Goal: Use online tool/utility: Utilize a website feature to perform a specific function

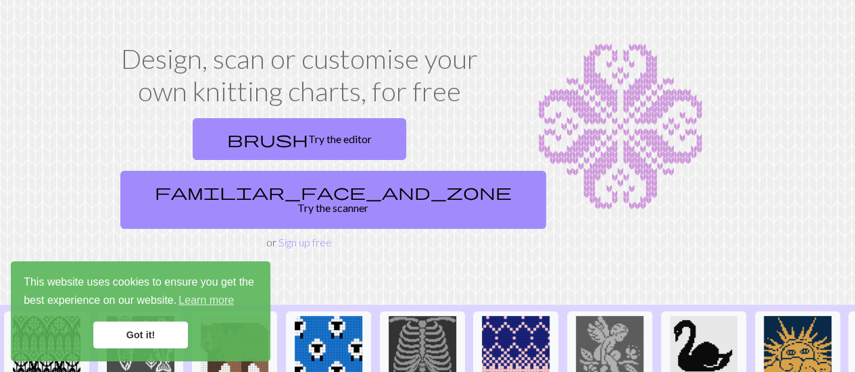
scroll to position [40, 0]
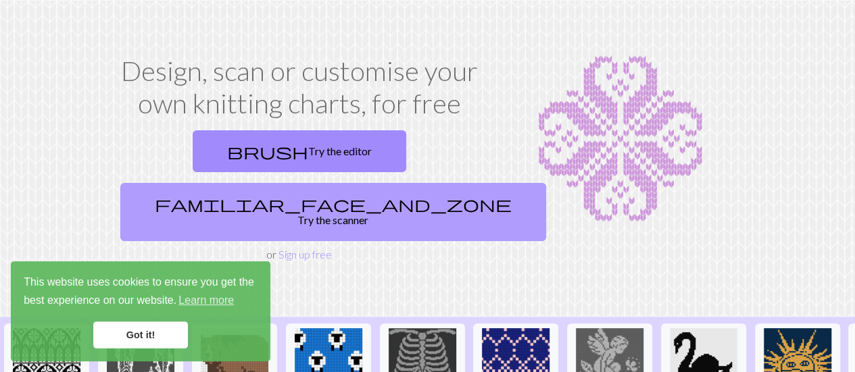
click at [377, 183] on link "familiar_face_and_zone Try the scanner" at bounding box center [333, 212] width 426 height 58
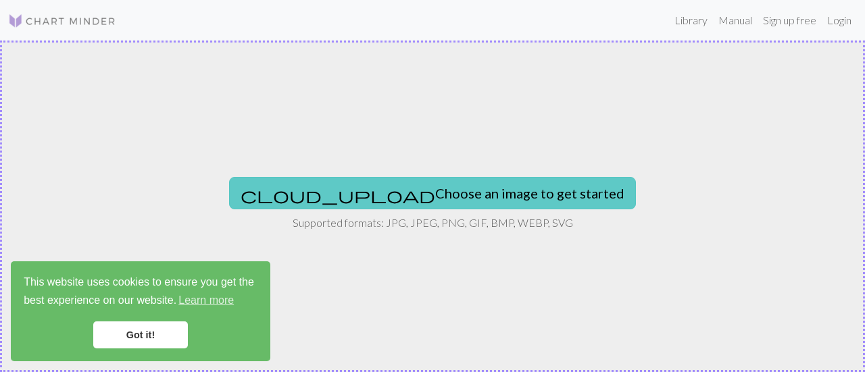
click at [431, 197] on button "cloud_upload Choose an image to get started" at bounding box center [432, 193] width 407 height 32
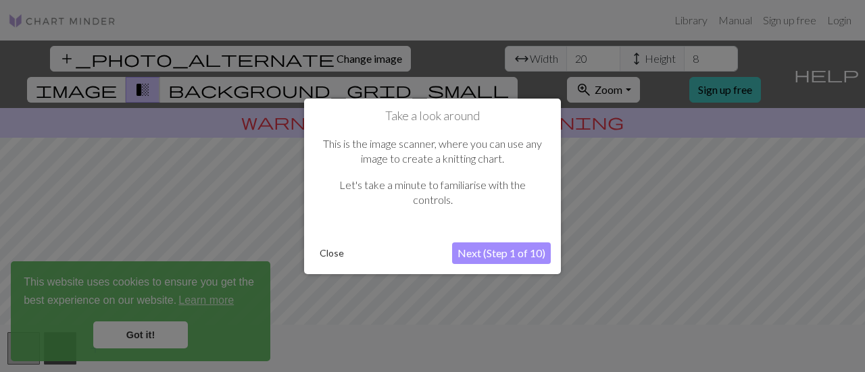
click at [516, 243] on button "Next (Step 1 of 10)" at bounding box center [501, 254] width 99 height 22
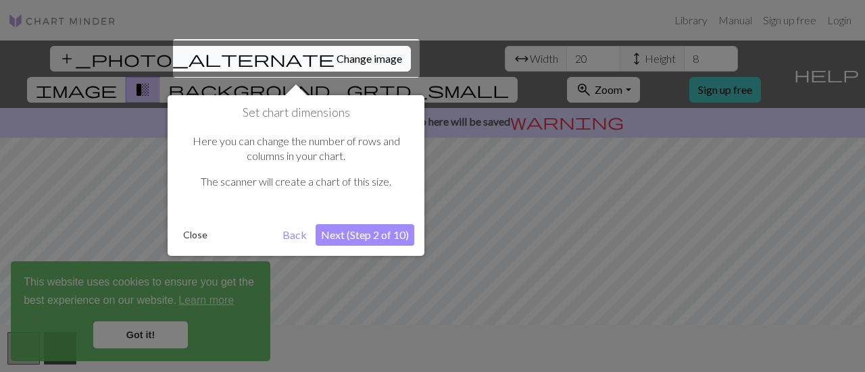
click at [372, 231] on button "Next (Step 2 of 10)" at bounding box center [365, 235] width 99 height 22
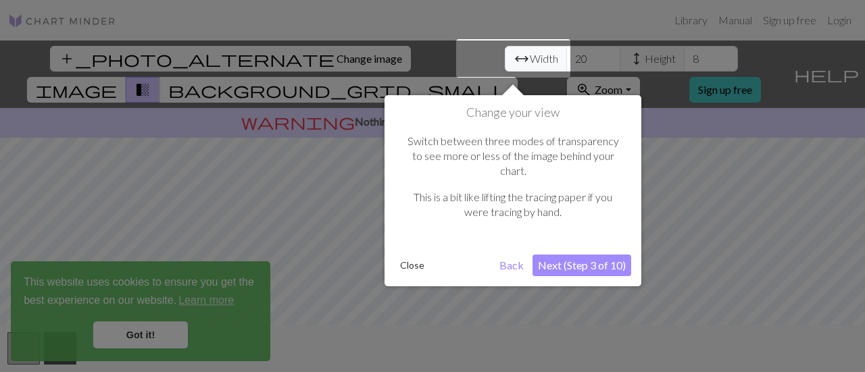
click at [578, 255] on button "Next (Step 3 of 10)" at bounding box center [581, 266] width 99 height 22
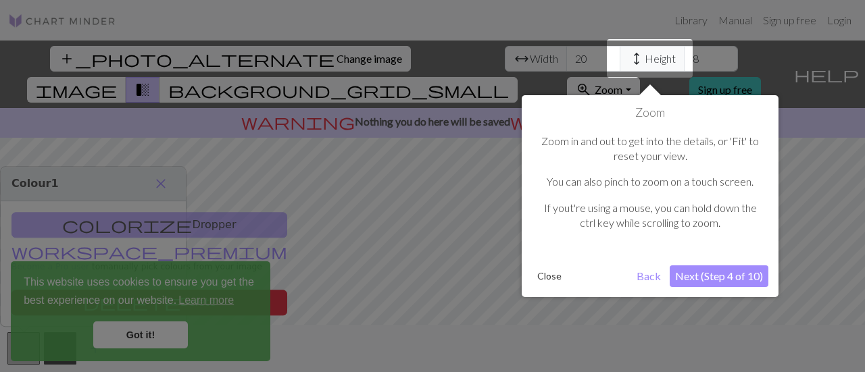
click at [711, 278] on button "Next (Step 4 of 10)" at bounding box center [719, 277] width 99 height 22
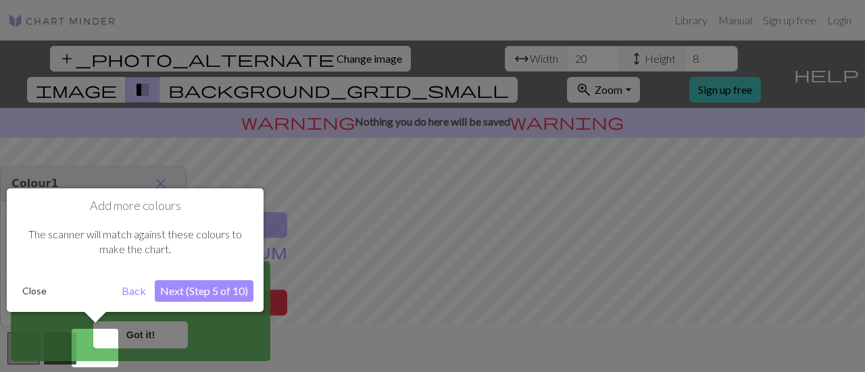
click at [199, 294] on button "Next (Step 5 of 10)" at bounding box center [204, 291] width 99 height 22
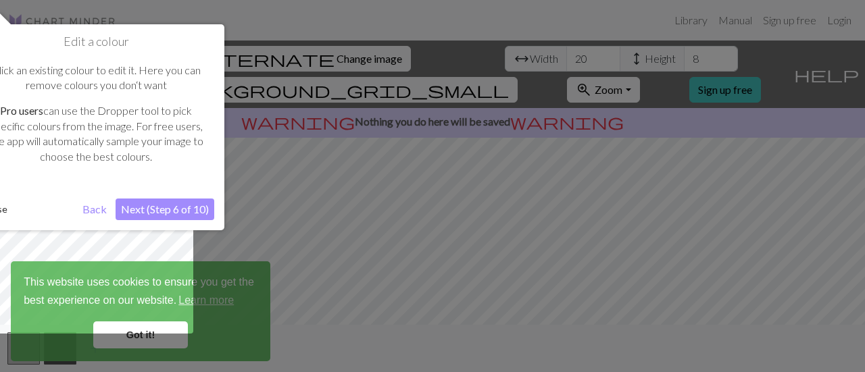
click at [168, 209] on button "Next (Step 6 of 10)" at bounding box center [165, 210] width 99 height 22
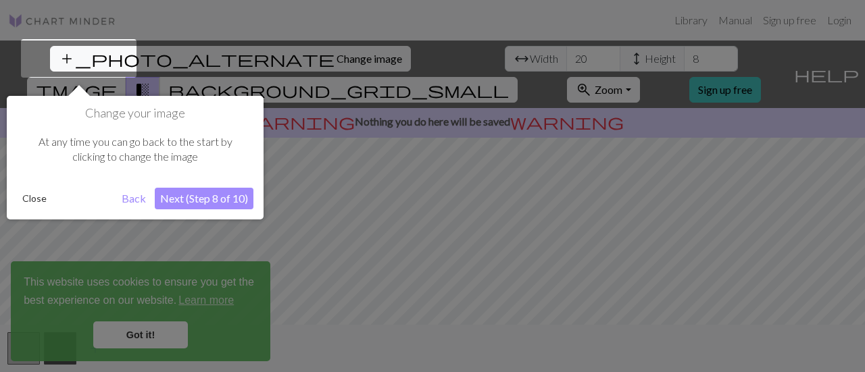
click at [199, 207] on button "Next (Step 8 of 10)" at bounding box center [204, 199] width 99 height 22
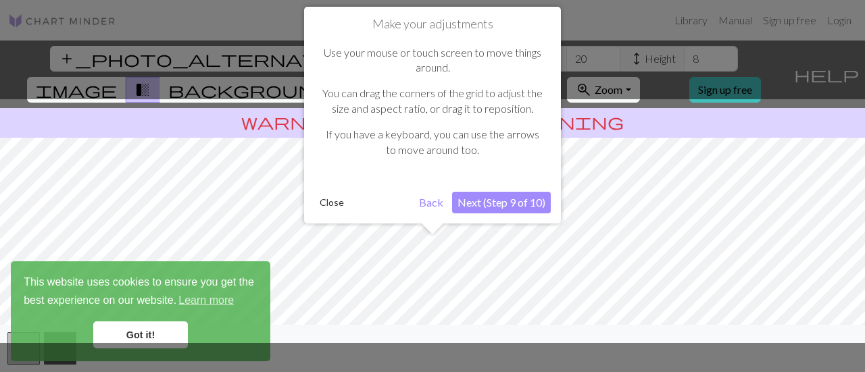
click at [500, 207] on button "Next (Step 9 of 10)" at bounding box center [501, 203] width 99 height 22
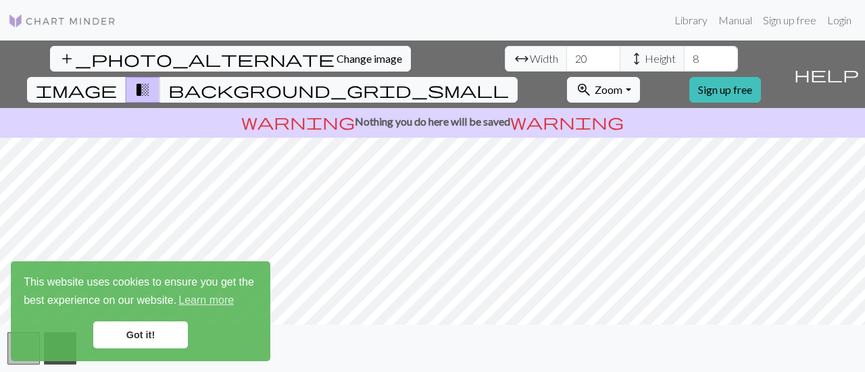
click at [136, 334] on link "Got it!" at bounding box center [140, 335] width 95 height 27
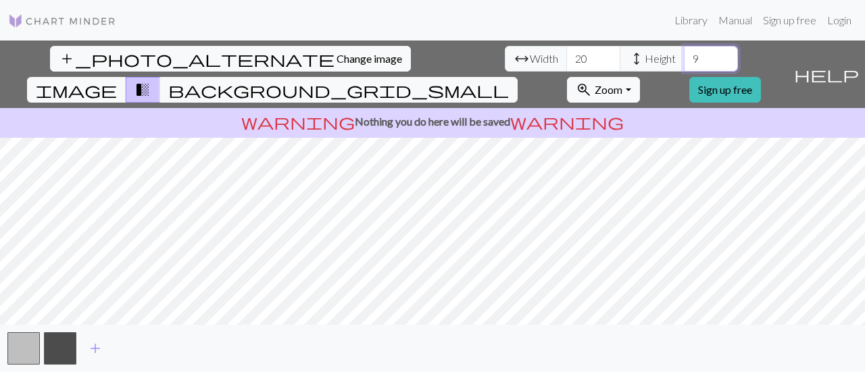
click at [684, 55] on input "9" at bounding box center [711, 59] width 54 height 26
click at [684, 55] on input "10" at bounding box center [711, 59] width 54 height 26
click at [684, 55] on input "11" at bounding box center [711, 59] width 54 height 26
click at [684, 55] on input "12" at bounding box center [711, 59] width 54 height 26
click at [684, 55] on input "13" at bounding box center [711, 59] width 54 height 26
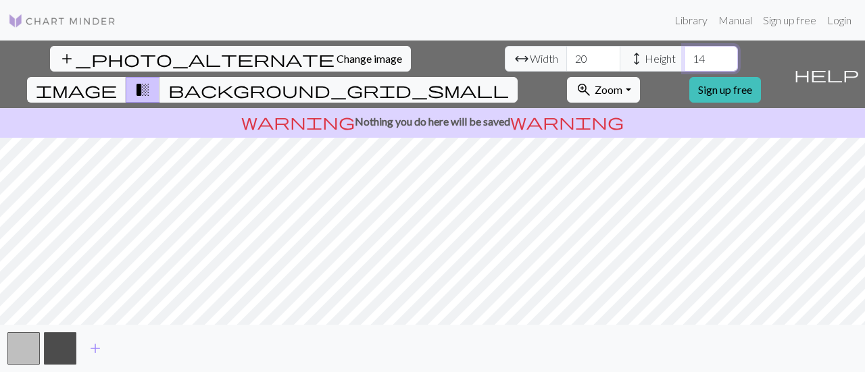
click at [684, 55] on input "14" at bounding box center [711, 59] width 54 height 26
click at [684, 55] on input "15" at bounding box center [711, 59] width 54 height 26
click at [684, 55] on input "16" at bounding box center [711, 59] width 54 height 26
click at [684, 55] on input "17" at bounding box center [711, 59] width 54 height 26
click at [684, 55] on input "18" at bounding box center [711, 59] width 54 height 26
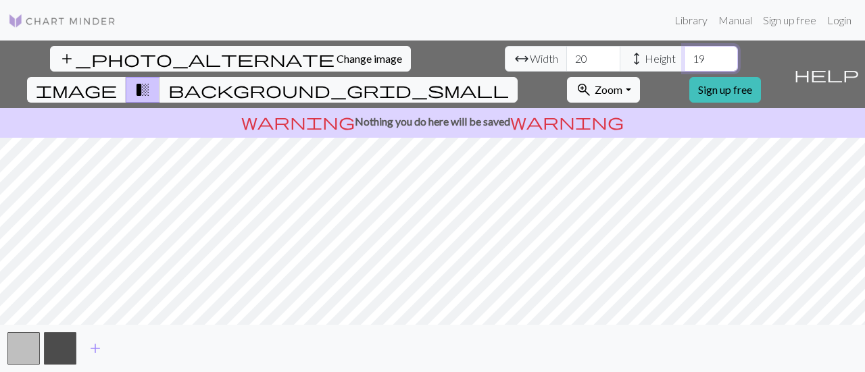
click at [684, 55] on input "19" at bounding box center [711, 59] width 54 height 26
click at [684, 55] on input "20" at bounding box center [711, 59] width 54 height 26
click at [684, 55] on input "21" at bounding box center [711, 59] width 54 height 26
click at [684, 55] on input "22" at bounding box center [711, 59] width 54 height 26
click at [684, 55] on input "23" at bounding box center [711, 59] width 54 height 26
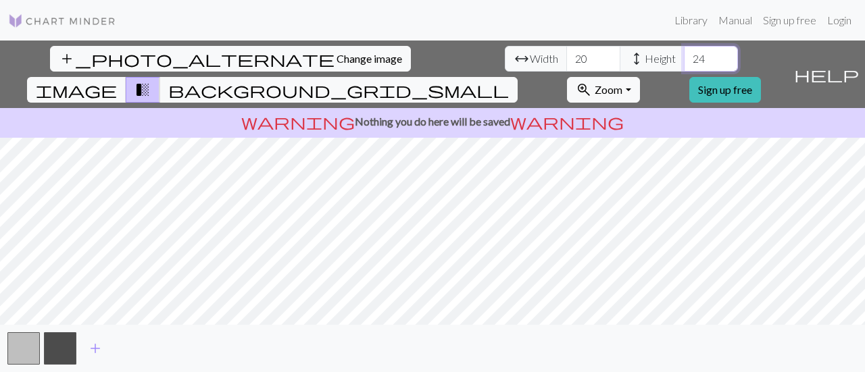
click at [684, 55] on input "24" at bounding box center [711, 59] width 54 height 26
click at [684, 55] on input "25" at bounding box center [711, 59] width 54 height 26
click at [684, 55] on input "26" at bounding box center [711, 59] width 54 height 26
click at [684, 55] on input "27" at bounding box center [711, 59] width 54 height 26
click at [684, 55] on input "28" at bounding box center [711, 59] width 54 height 26
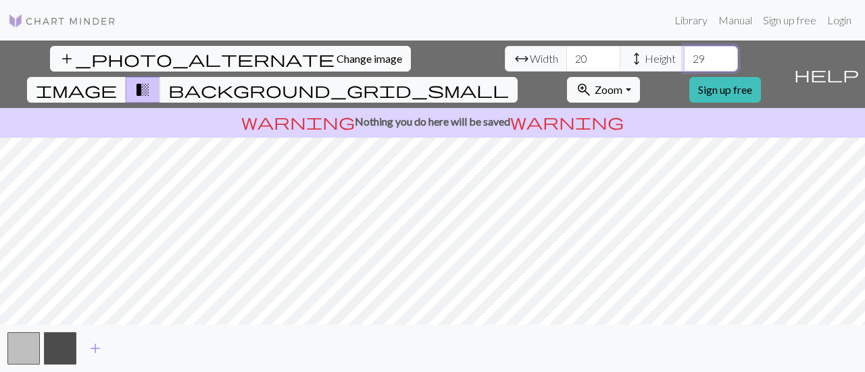
click at [684, 55] on input "29" at bounding box center [711, 59] width 54 height 26
click at [684, 55] on input "30" at bounding box center [711, 59] width 54 height 26
click at [684, 55] on input "31" at bounding box center [711, 59] width 54 height 26
click at [684, 55] on input "32" at bounding box center [711, 59] width 54 height 26
click at [684, 55] on input "33" at bounding box center [711, 59] width 54 height 26
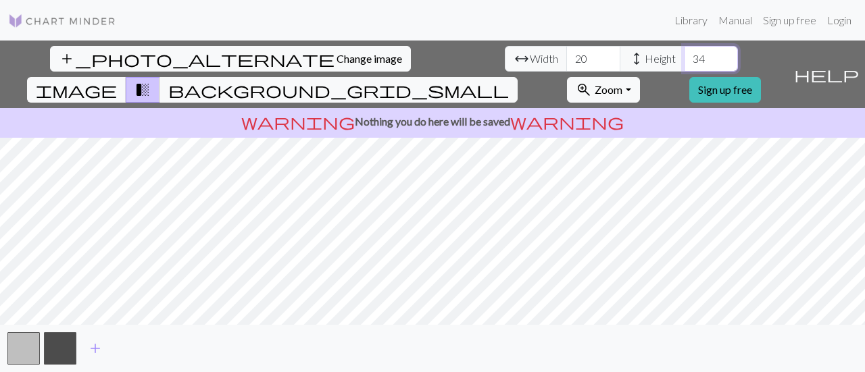
click at [684, 55] on input "34" at bounding box center [711, 59] width 54 height 26
click at [684, 55] on input "35" at bounding box center [711, 59] width 54 height 26
click at [684, 55] on input "36" at bounding box center [711, 59] width 54 height 26
click at [684, 55] on input "37" at bounding box center [711, 59] width 54 height 26
click at [684, 55] on input "38" at bounding box center [711, 59] width 54 height 26
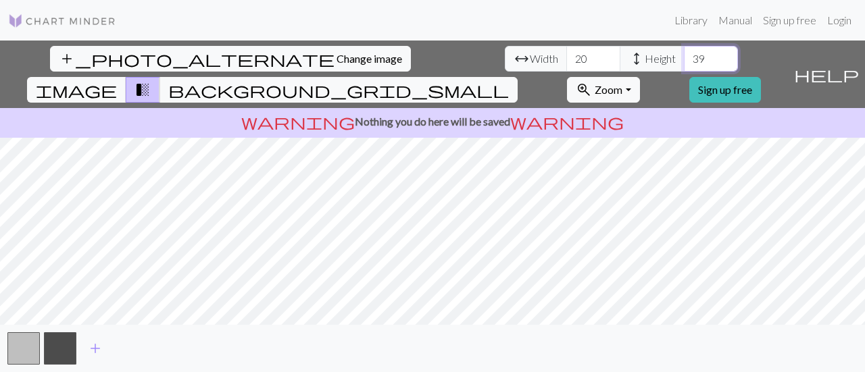
click at [684, 55] on input "39" at bounding box center [711, 59] width 54 height 26
click at [684, 55] on input "40" at bounding box center [711, 59] width 54 height 26
click at [684, 55] on input "41" at bounding box center [711, 59] width 54 height 26
type input "40"
click at [684, 66] on input "40" at bounding box center [711, 59] width 54 height 26
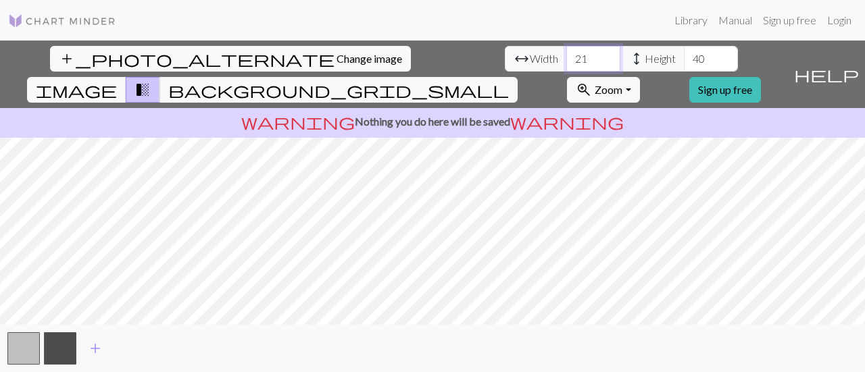
click at [566, 53] on input "21" at bounding box center [593, 59] width 54 height 26
click at [566, 53] on input "22" at bounding box center [593, 59] width 54 height 26
click at [566, 53] on input "23" at bounding box center [593, 59] width 54 height 26
click at [566, 53] on input "24" at bounding box center [593, 59] width 54 height 26
click at [566, 53] on input "25" at bounding box center [593, 59] width 54 height 26
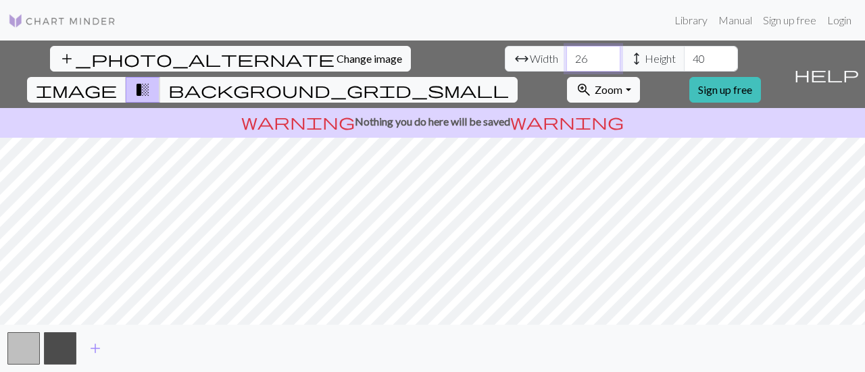
click at [566, 53] on input "26" at bounding box center [593, 59] width 54 height 26
click at [566, 53] on input "27" at bounding box center [593, 59] width 54 height 26
click at [566, 53] on input "28" at bounding box center [593, 59] width 54 height 26
click at [566, 53] on input "29" at bounding box center [593, 59] width 54 height 26
click at [566, 53] on input "30" at bounding box center [593, 59] width 54 height 26
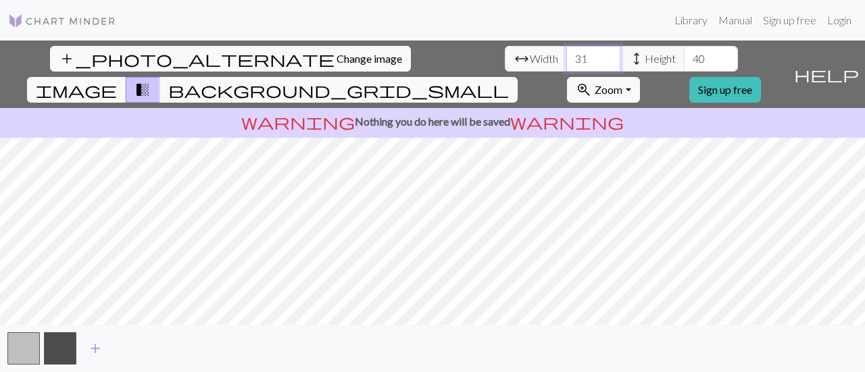
click at [566, 53] on input "31" at bounding box center [593, 59] width 54 height 26
click at [566, 53] on input "32" at bounding box center [593, 59] width 54 height 26
click at [566, 53] on input "33" at bounding box center [593, 59] width 54 height 26
click at [566, 53] on input "34" at bounding box center [593, 59] width 54 height 26
click at [566, 53] on input "35" at bounding box center [593, 59] width 54 height 26
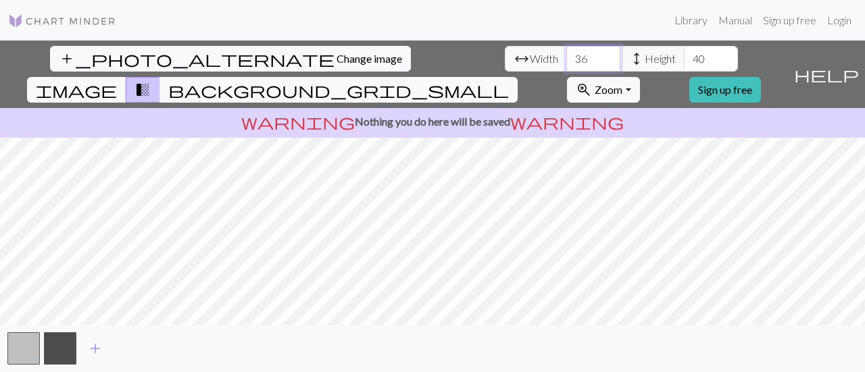
click at [566, 53] on input "36" at bounding box center [593, 59] width 54 height 26
click at [566, 53] on input "37" at bounding box center [593, 59] width 54 height 26
click at [566, 53] on input "38" at bounding box center [593, 59] width 54 height 26
click at [566, 53] on input "39" at bounding box center [593, 59] width 54 height 26
click at [566, 53] on input "40" at bounding box center [593, 59] width 54 height 26
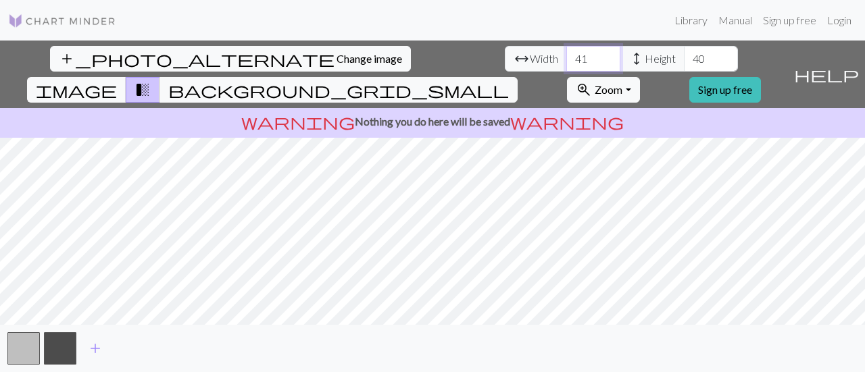
type input "41"
click at [566, 53] on input "41" at bounding box center [593, 59] width 54 height 26
click at [684, 59] on input "39" at bounding box center [711, 59] width 54 height 26
type input "38"
click at [684, 59] on input "38" at bounding box center [711, 59] width 54 height 26
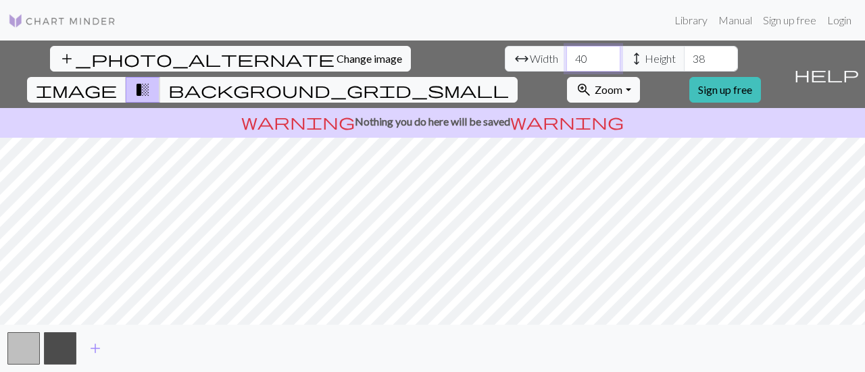
click at [566, 64] on input "40" at bounding box center [593, 59] width 54 height 26
click at [509, 80] on span "background_grid_small" at bounding box center [338, 89] width 341 height 19
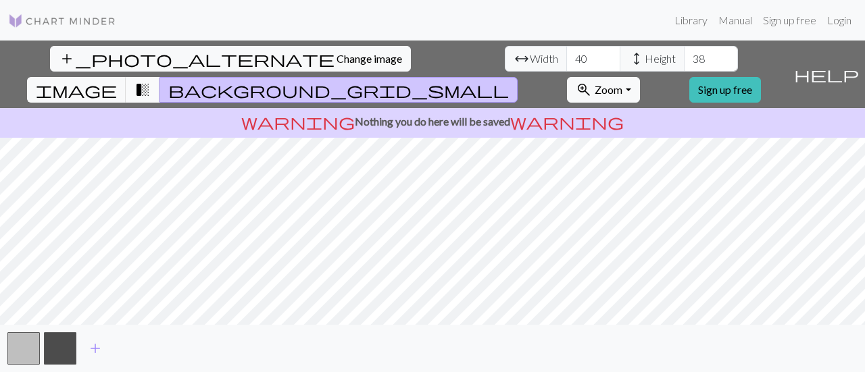
click at [160, 77] on button "transition_fade" at bounding box center [143, 90] width 34 height 26
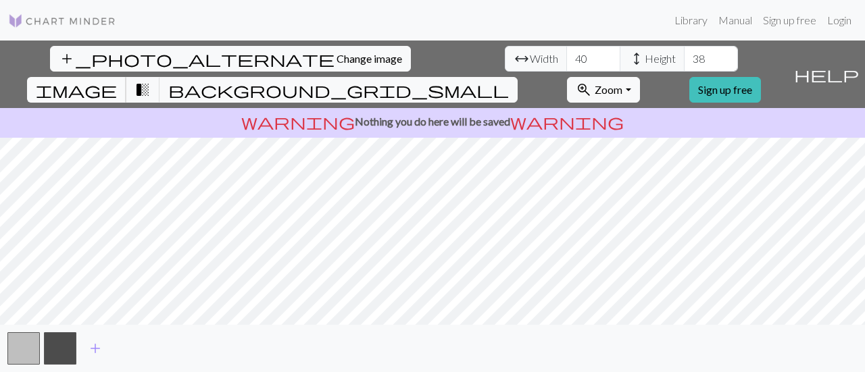
click at [117, 80] on span "image" at bounding box center [76, 89] width 81 height 19
click at [151, 80] on span "transition_fade" at bounding box center [142, 89] width 16 height 19
click at [66, 340] on button "button" at bounding box center [60, 348] width 32 height 32
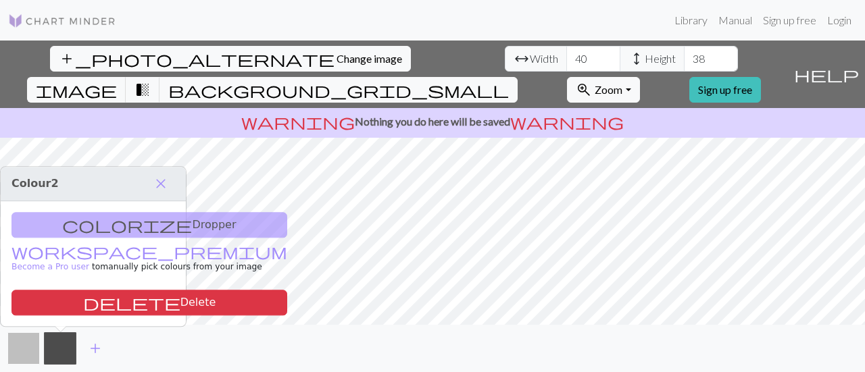
click at [22, 343] on button "button" at bounding box center [23, 348] width 32 height 32
click at [159, 175] on button "close" at bounding box center [161, 183] width 28 height 23
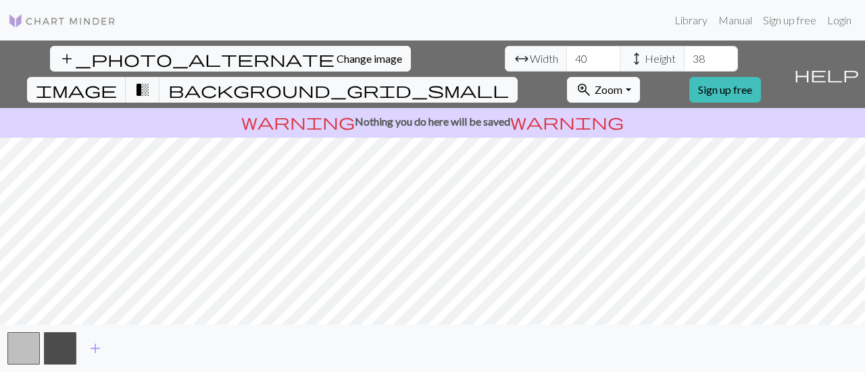
click at [622, 83] on span "Zoom" at bounding box center [609, 89] width 28 height 13
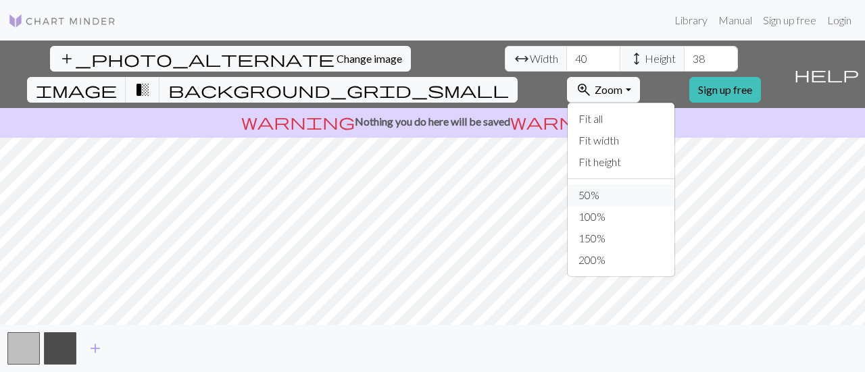
click at [641, 184] on button "50%" at bounding box center [621, 195] width 107 height 22
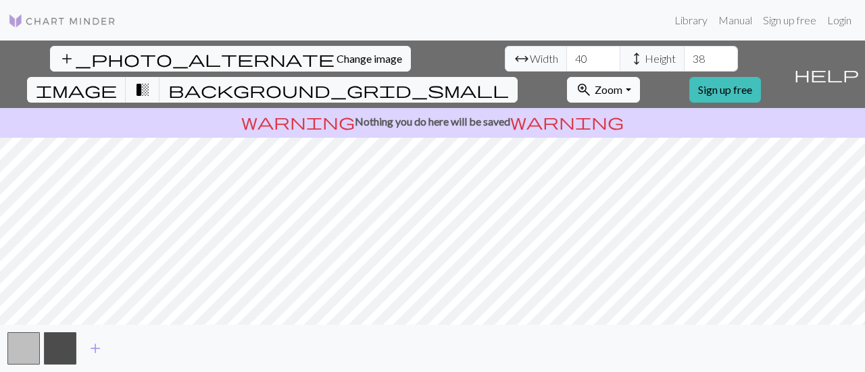
click at [622, 83] on span "Zoom" at bounding box center [609, 89] width 28 height 13
click at [554, 366] on div "add_photo_alternate Change image arrow_range Width 40 height Height 38 image tr…" at bounding box center [432, 207] width 865 height 332
click at [566, 63] on input "39" at bounding box center [593, 59] width 54 height 26
click at [566, 63] on input "38" at bounding box center [593, 59] width 54 height 26
click at [566, 55] on input "39" at bounding box center [593, 59] width 54 height 26
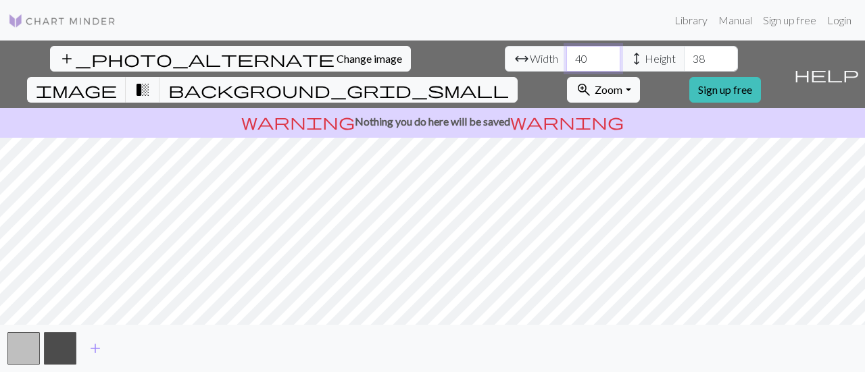
click at [566, 55] on input "40" at bounding box center [593, 59] width 54 height 26
click at [566, 55] on input "41" at bounding box center [593, 59] width 54 height 26
click at [566, 55] on input "42" at bounding box center [593, 59] width 54 height 26
click at [566, 55] on input "43" at bounding box center [593, 59] width 54 height 26
click at [566, 55] on input "44" at bounding box center [593, 59] width 54 height 26
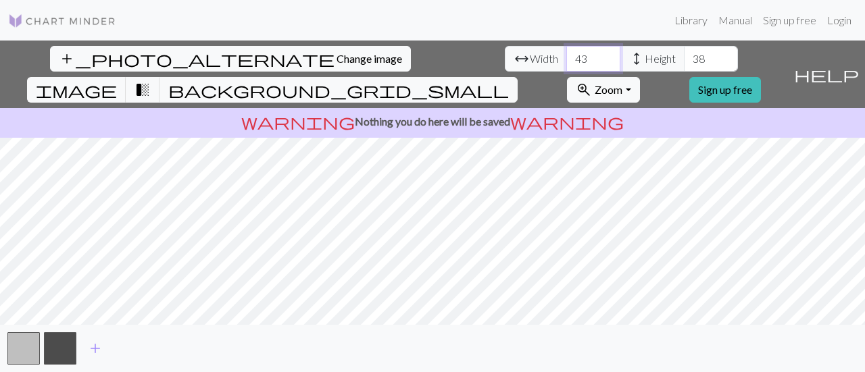
click at [566, 64] on input "43" at bounding box center [593, 59] width 54 height 26
click at [566, 64] on input "42" at bounding box center [593, 59] width 54 height 26
click at [566, 53] on input "43" at bounding box center [593, 59] width 54 height 26
click at [566, 53] on input "44" at bounding box center [593, 59] width 54 height 26
click at [566, 53] on input "45" at bounding box center [593, 59] width 54 height 26
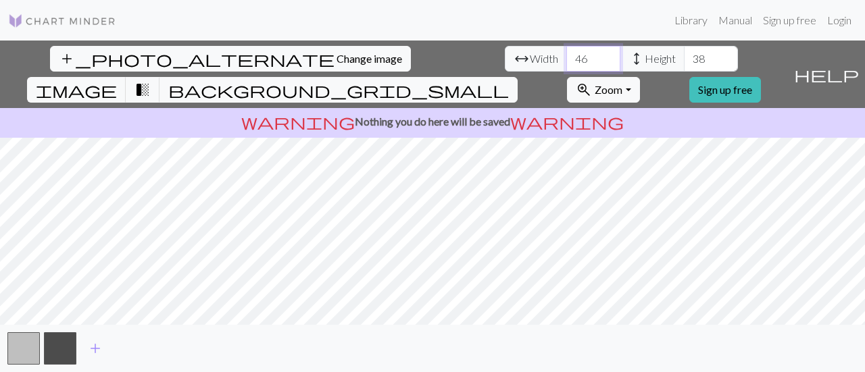
click at [566, 53] on input "46" at bounding box center [593, 59] width 54 height 26
click at [566, 53] on input "47" at bounding box center [593, 59] width 54 height 26
click at [566, 53] on input "48" at bounding box center [593, 59] width 54 height 26
click at [566, 53] on input "49" at bounding box center [593, 59] width 54 height 26
click at [566, 53] on input "50" at bounding box center [593, 59] width 54 height 26
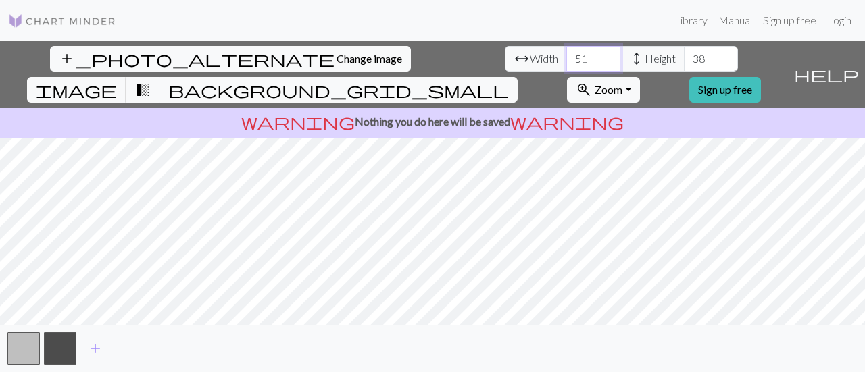
click at [566, 53] on input "51" at bounding box center [593, 59] width 54 height 26
click at [566, 64] on input "50" at bounding box center [593, 59] width 54 height 26
click at [566, 66] on input "49" at bounding box center [593, 59] width 54 height 26
click at [566, 66] on input "48" at bounding box center [593, 59] width 54 height 26
click at [566, 66] on input "47" at bounding box center [593, 59] width 54 height 26
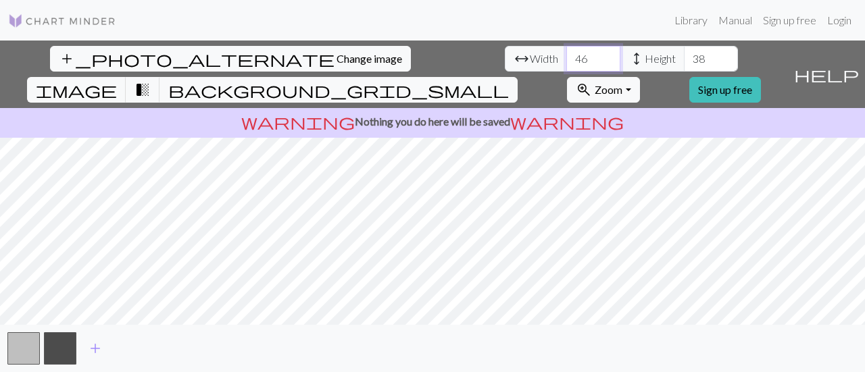
click at [566, 66] on input "46" at bounding box center [593, 59] width 54 height 26
click at [566, 66] on input "45" at bounding box center [593, 59] width 54 height 26
click at [566, 66] on input "44" at bounding box center [593, 59] width 54 height 26
click at [566, 66] on input "43" at bounding box center [593, 59] width 54 height 26
click at [566, 66] on input "42" at bounding box center [593, 59] width 54 height 26
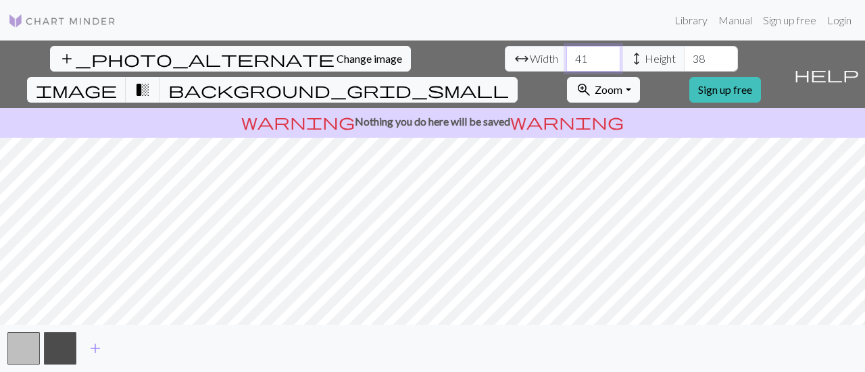
click at [566, 66] on input "41" at bounding box center [593, 59] width 54 height 26
type input "40"
click at [566, 66] on input "40" at bounding box center [593, 59] width 54 height 26
